Goal: Find specific page/section: Find specific page/section

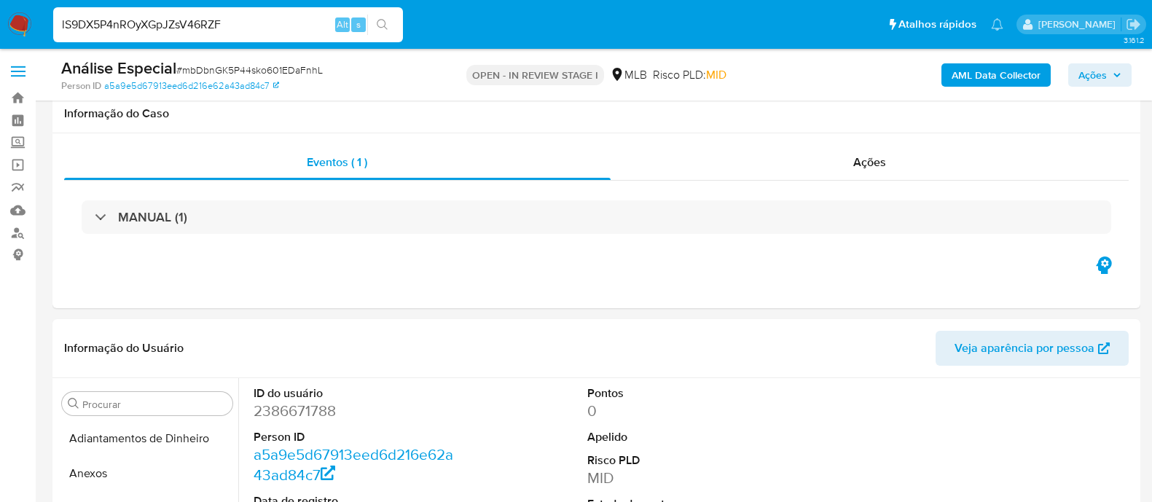
select select "10"
click at [184, 26] on input "lS9DX5P4nROyXGpJZsV46RZF" at bounding box center [228, 24] width 350 height 19
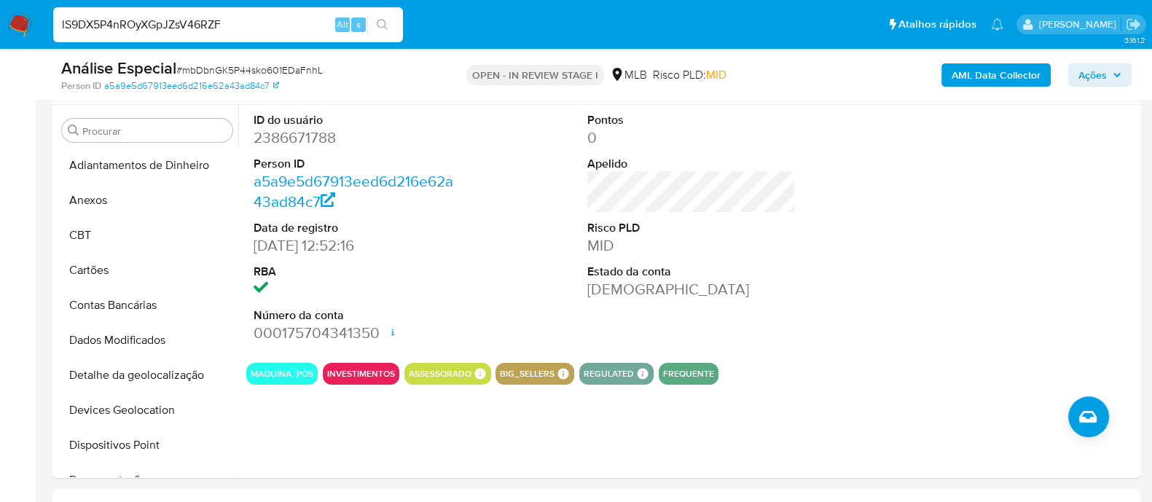
scroll to position [391, 0]
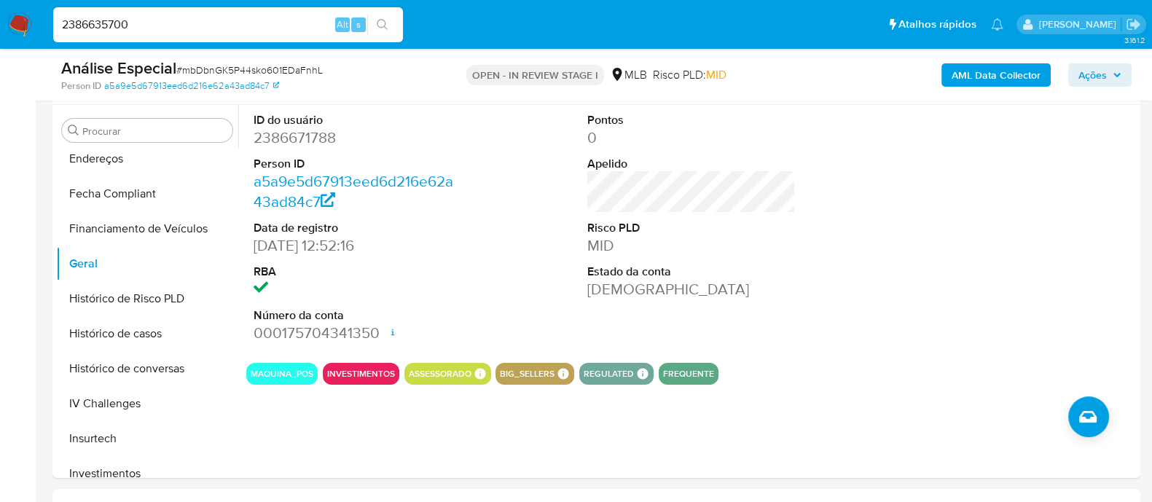
type input "2386635700"
click at [149, 26] on input "2386635700" at bounding box center [228, 24] width 350 height 19
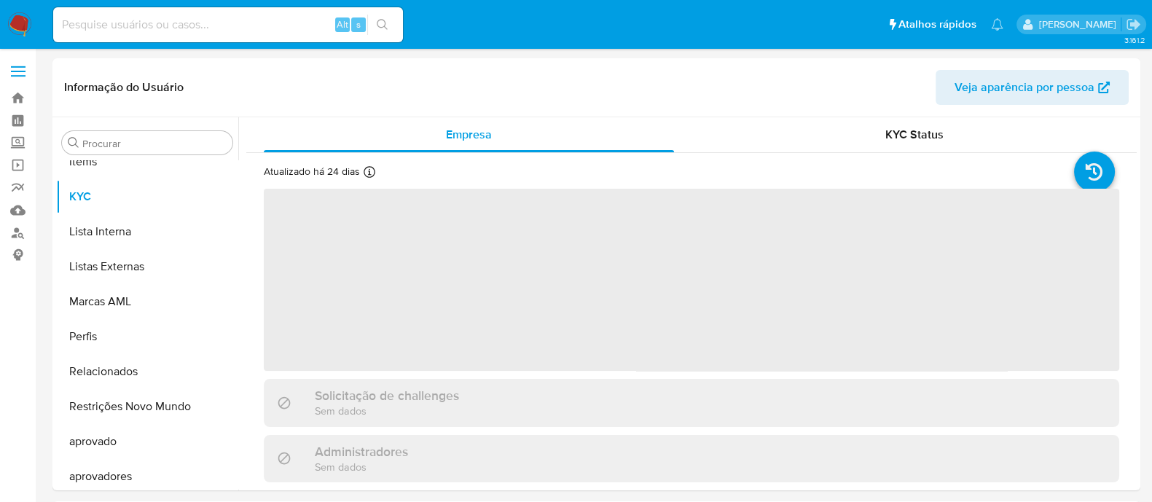
select select "10"
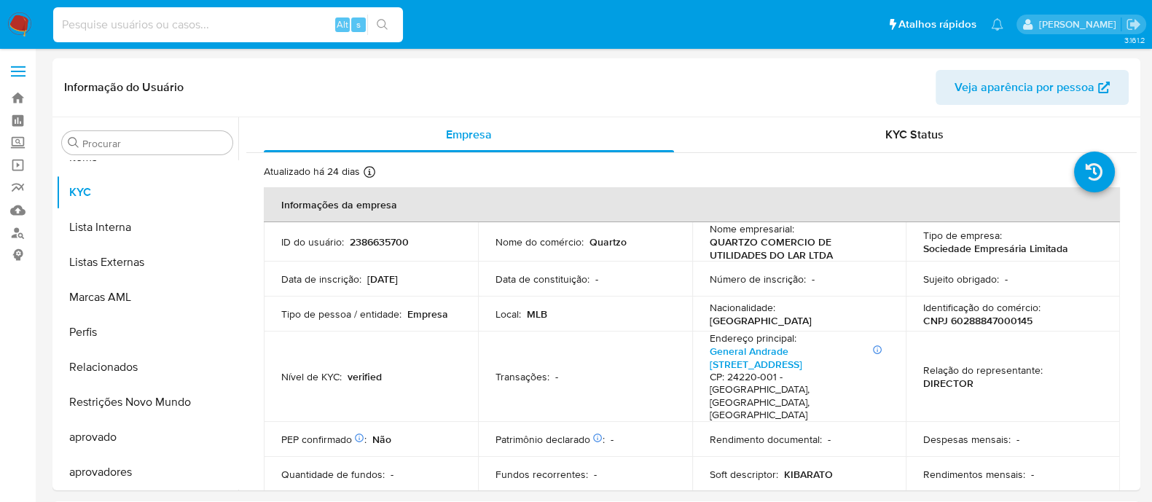
click at [108, 21] on input at bounding box center [228, 24] width 350 height 19
paste input "2382669199"
type input "2382669199"
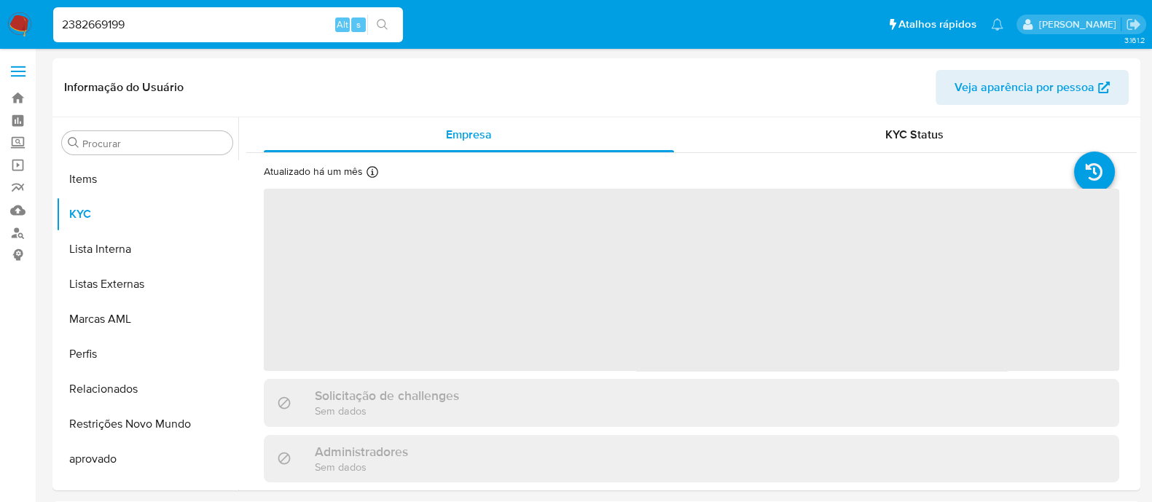
scroll to position [755, 0]
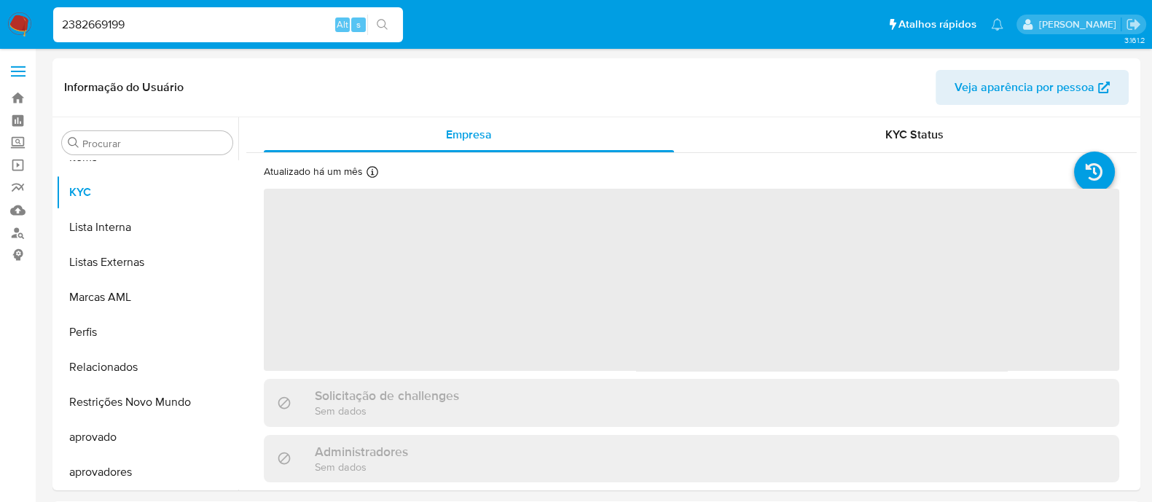
select select "10"
